Goal: Task Accomplishment & Management: Manage account settings

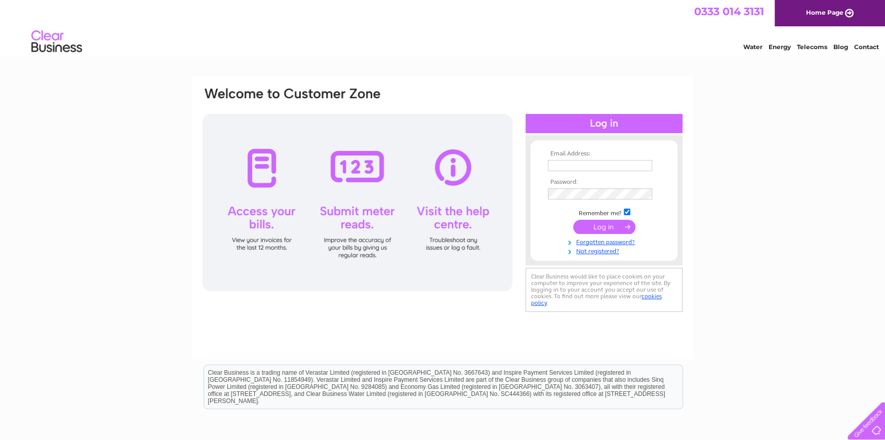
click at [552, 164] on input "text" at bounding box center [600, 165] width 104 height 11
type input "gdundas@dunnsfoodanddrinks.co.uk"
click at [589, 226] on input "submit" at bounding box center [604, 227] width 62 height 14
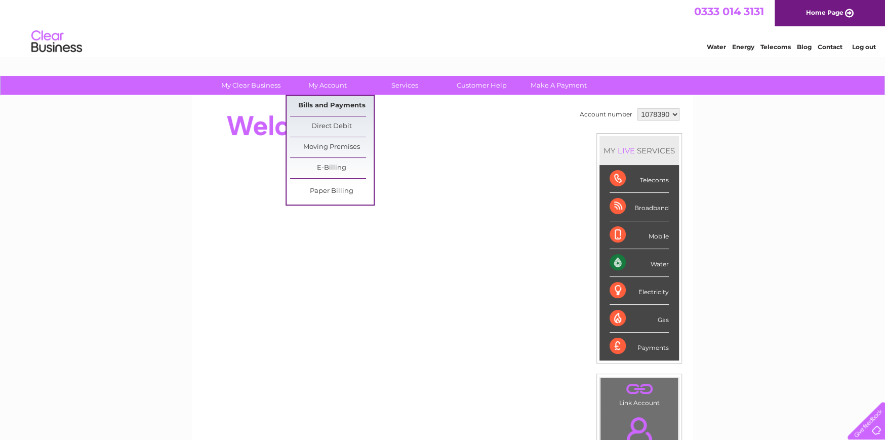
click at [336, 105] on link "Bills and Payments" at bounding box center [331, 106] width 83 height 20
click at [322, 102] on link "Bills and Payments" at bounding box center [331, 106] width 83 height 20
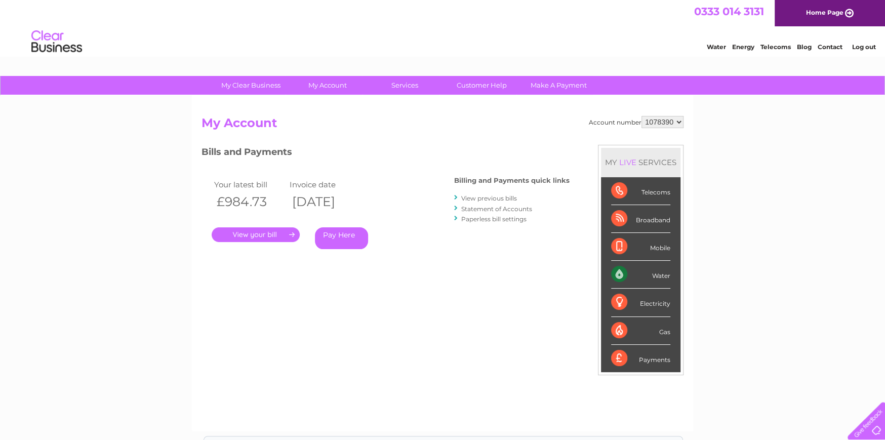
click at [246, 237] on link "." at bounding box center [256, 234] width 88 height 15
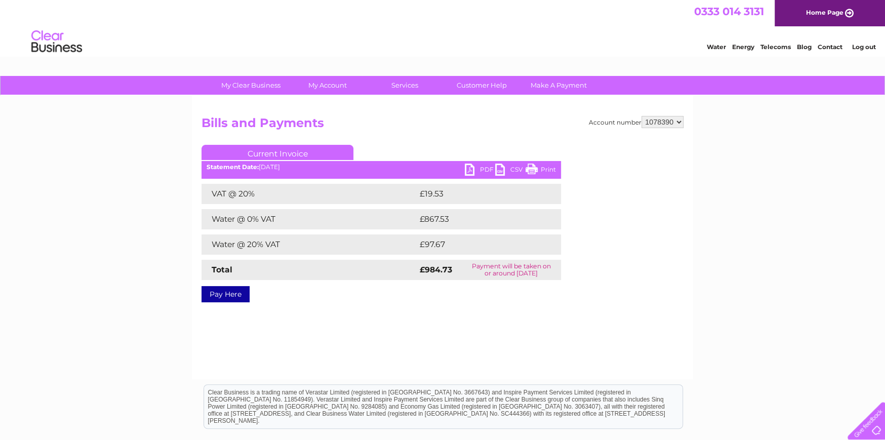
click at [478, 167] on link "PDF" at bounding box center [480, 170] width 30 height 15
click at [864, 48] on link "Log out" at bounding box center [863, 47] width 24 height 8
